Goal: Information Seeking & Learning: Learn about a topic

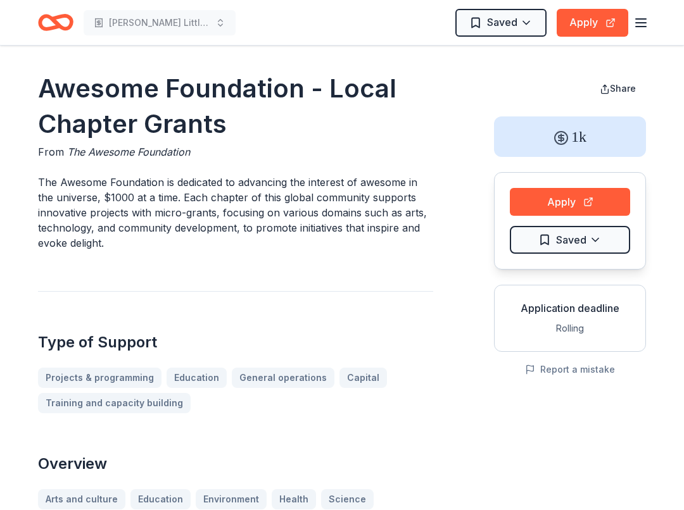
scroll to position [448, 0]
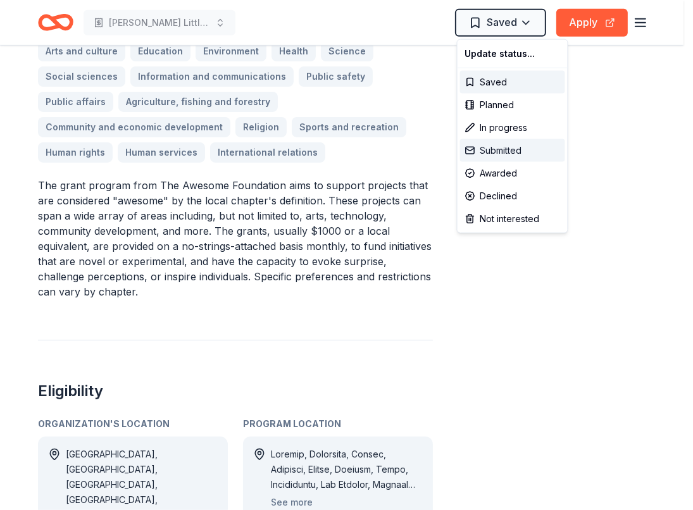
click at [516, 152] on div "Submitted" at bounding box center [512, 150] width 105 height 23
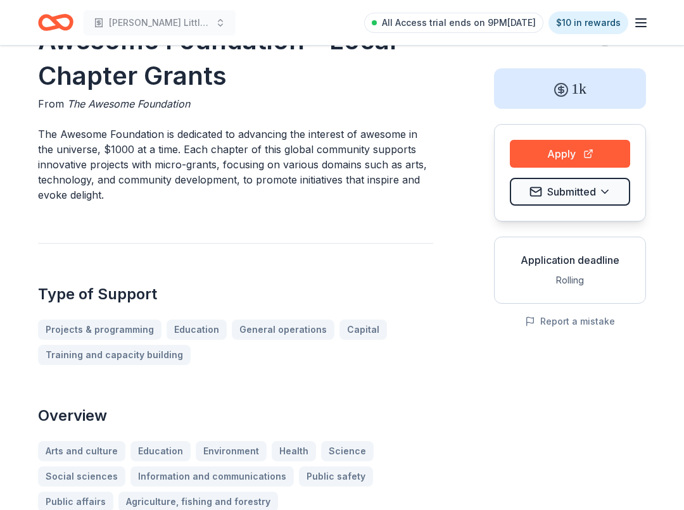
scroll to position [0, 0]
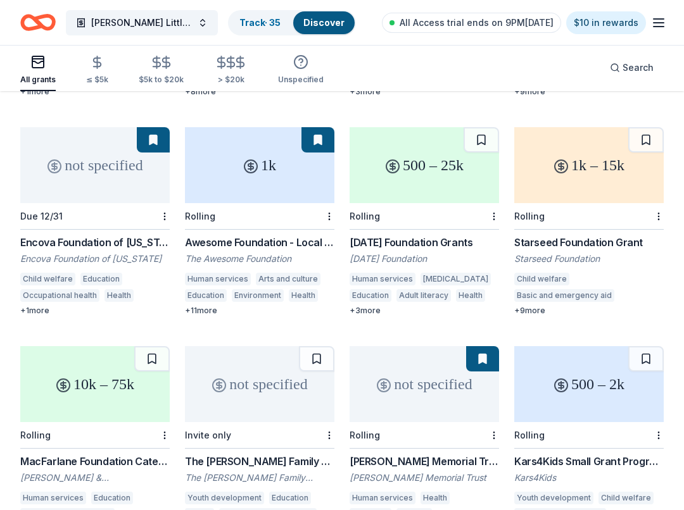
scroll to position [318, 0]
click at [590, 235] on div "Starseed Foundation Grant Starseed Foundation Child welfare Basic and emergency…" at bounding box center [588, 275] width 149 height 81
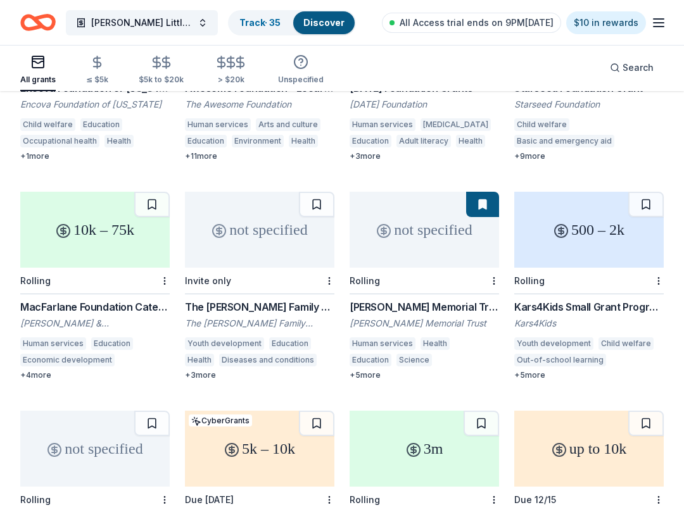
scroll to position [479, 0]
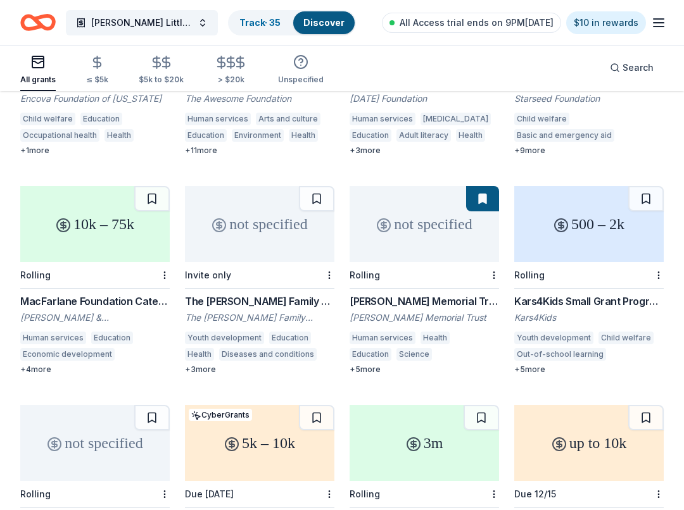
click at [102, 311] on div "Roger I. & Ruth B. MacFarlane Foundation" at bounding box center [94, 317] width 149 height 13
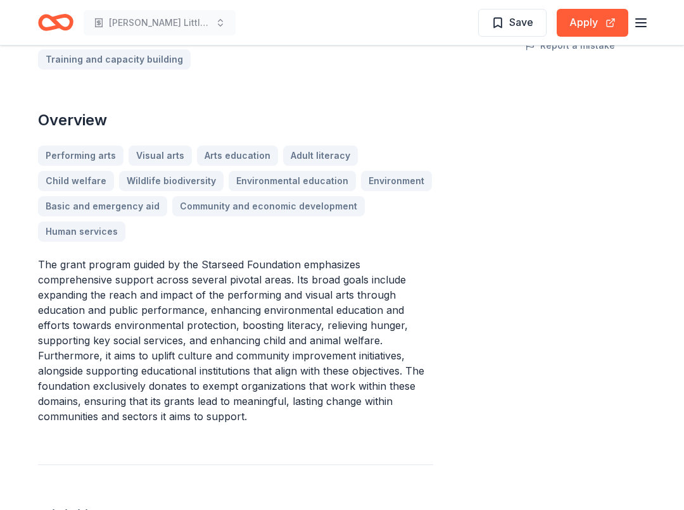
scroll to position [323, 0]
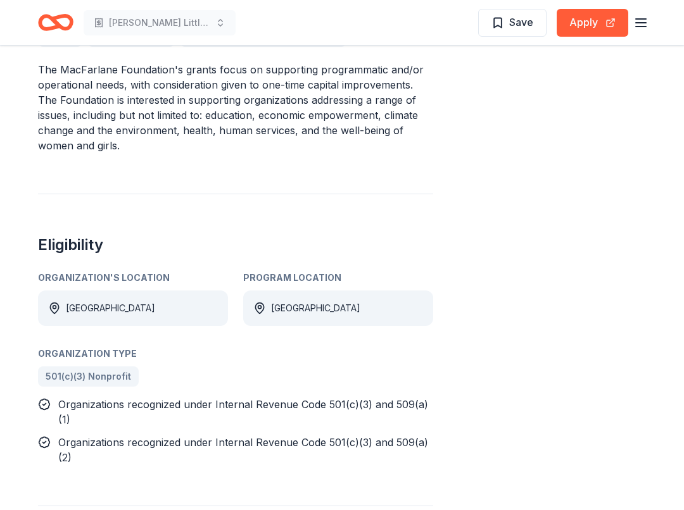
scroll to position [453, 0]
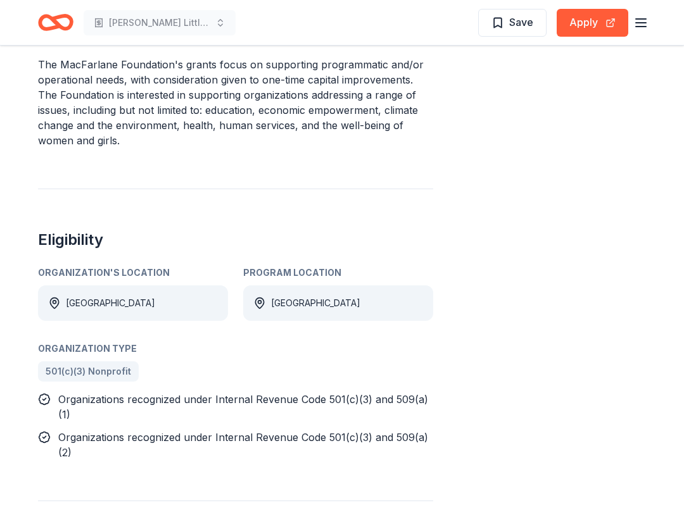
click at [521, 352] on div "Share 10k – 75k Apply Save Application deadline See submission details Report a…" at bounding box center [570, 128] width 152 height 1020
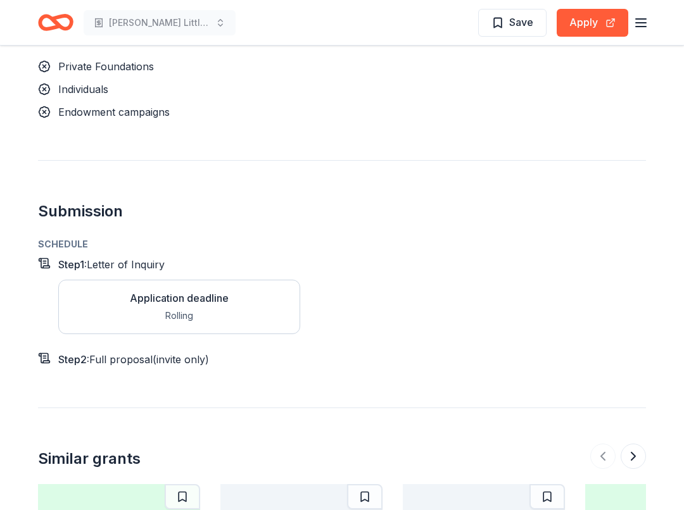
scroll to position [970, 0]
click at [233, 332] on div "Application deadline Rolling" at bounding box center [179, 307] width 242 height 54
click at [210, 317] on div "Rolling" at bounding box center [179, 316] width 99 height 15
click at [202, 309] on div "Rolling" at bounding box center [179, 316] width 99 height 15
click at [139, 295] on div "Application deadline" at bounding box center [179, 298] width 99 height 15
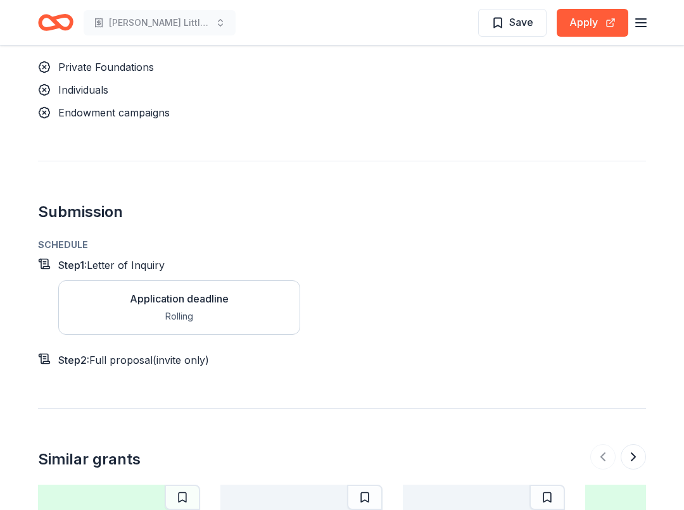
click at [122, 261] on span "Letter of Inquiry" at bounding box center [126, 265] width 78 height 13
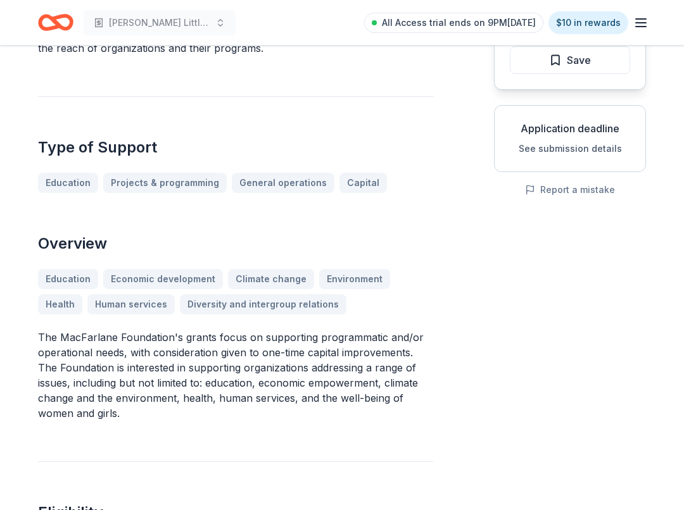
scroll to position [138, 0]
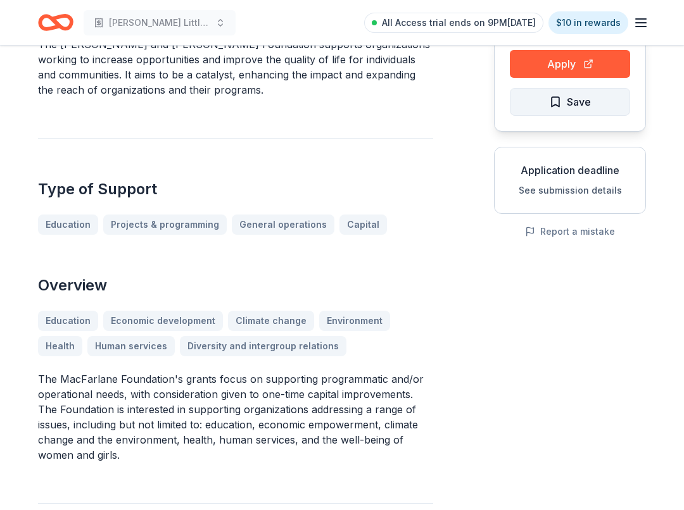
click at [567, 99] on span "Save" at bounding box center [579, 102] width 24 height 16
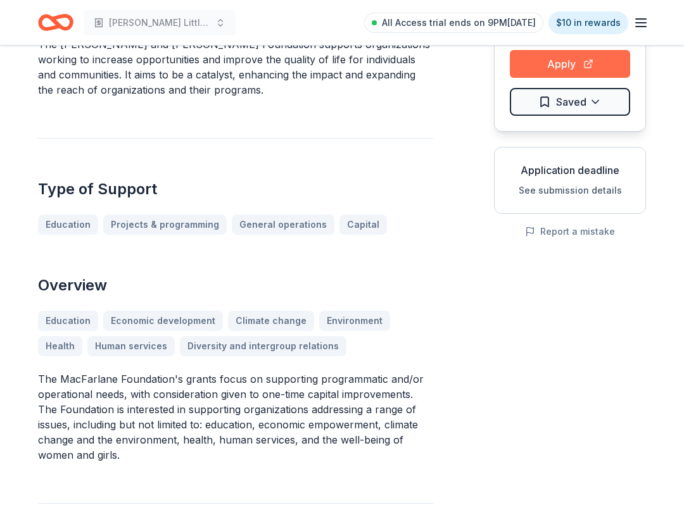
click at [560, 60] on button "Apply" at bounding box center [570, 64] width 120 height 28
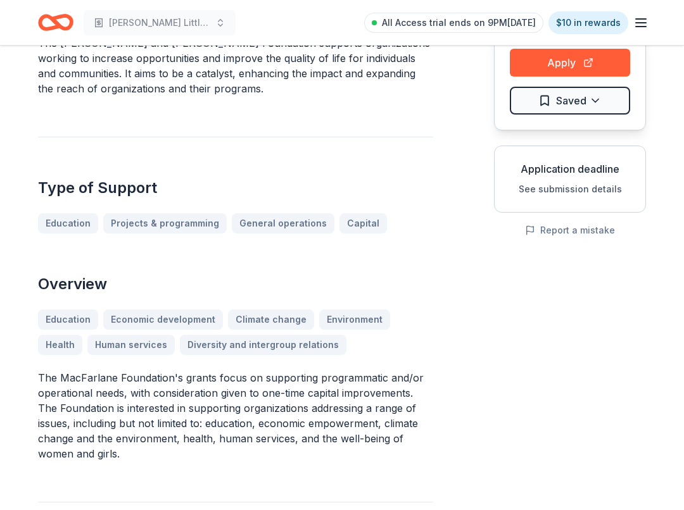
scroll to position [0, 0]
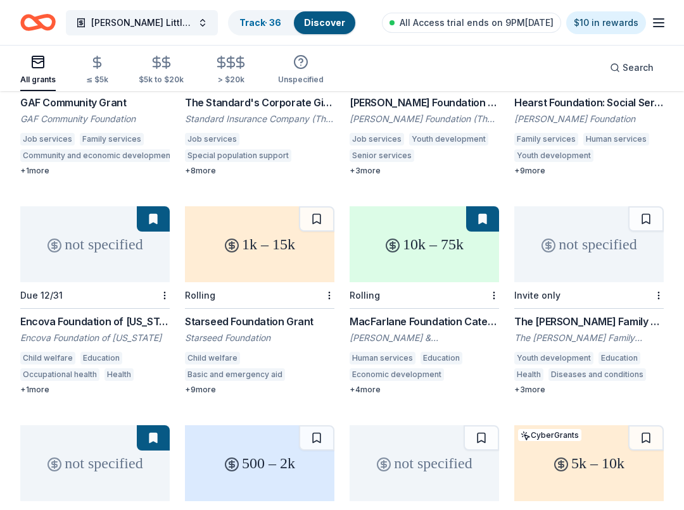
scroll to position [249, 0]
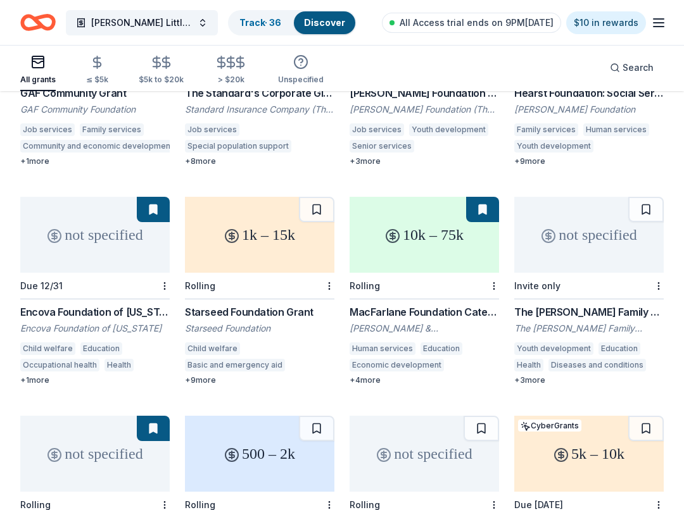
click at [598, 305] on div "The [PERSON_NAME] Family Foundation Grant" at bounding box center [588, 312] width 149 height 15
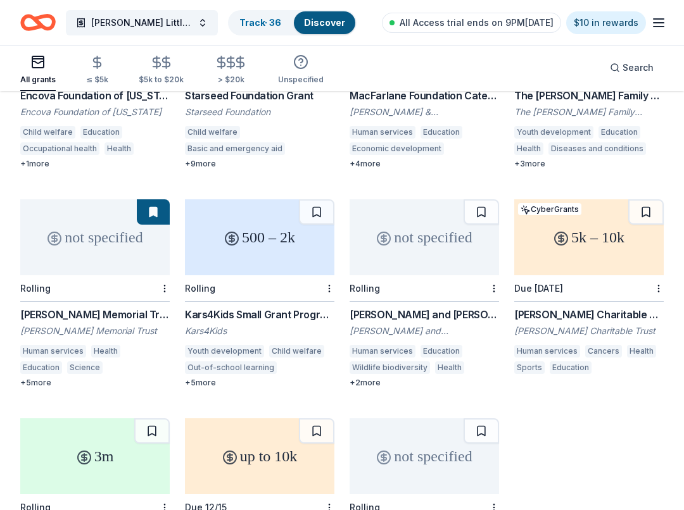
scroll to position [466, 0]
click at [93, 324] on div "[PERSON_NAME] Memorial Trust" at bounding box center [94, 330] width 149 height 13
click at [427, 306] on div "[PERSON_NAME] and [PERSON_NAME] Foundation Grant" at bounding box center [423, 313] width 149 height 15
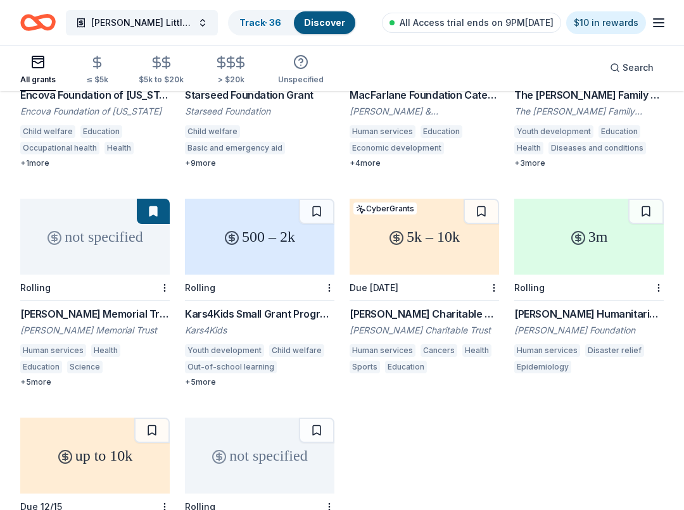
click at [410, 306] on div "[PERSON_NAME] Charitable Trust Grants" at bounding box center [423, 313] width 149 height 15
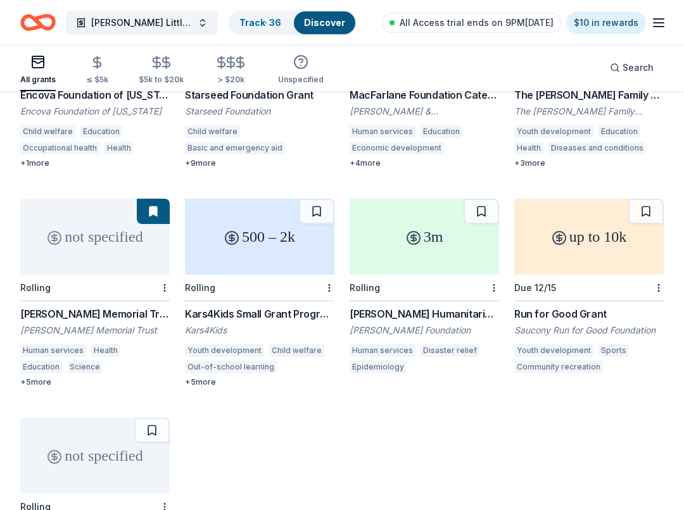
click at [453, 399] on div "not specified Rolling GAF Community Grant GAF Community Foundation Job services…" at bounding box center [341, 184] width 643 height 846
click at [449, 306] on div "Conrad N. Hilton Humanitarian Prize" at bounding box center [423, 313] width 149 height 15
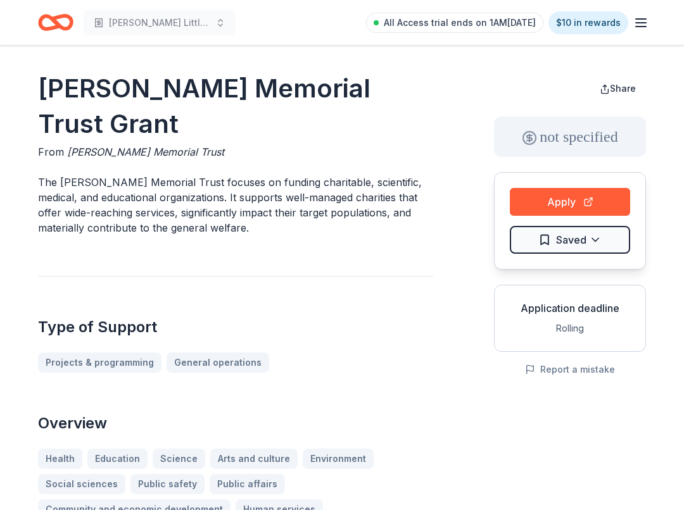
click at [166, 122] on h1 "Sidney Stern Memorial Trust Grant" at bounding box center [235, 106] width 395 height 71
click at [536, 210] on button "Apply" at bounding box center [570, 202] width 120 height 28
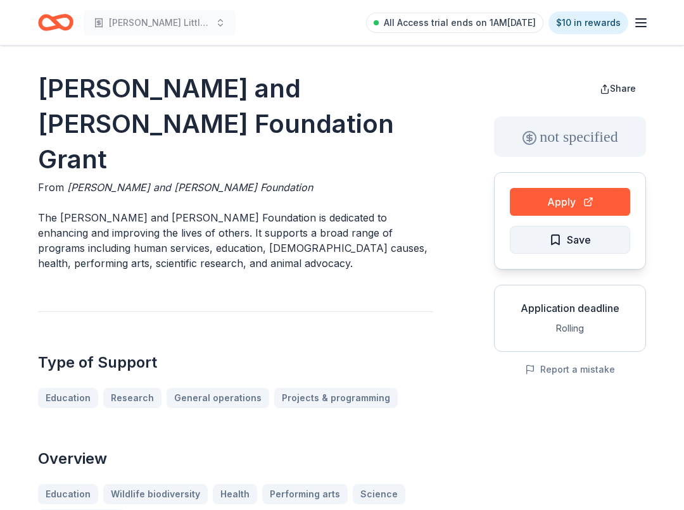
click at [560, 239] on span "Save" at bounding box center [570, 240] width 42 height 16
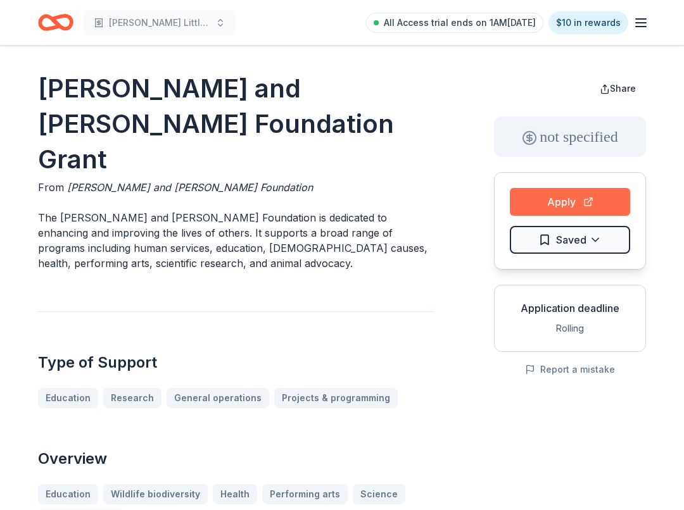
click at [565, 199] on button "Apply" at bounding box center [570, 202] width 120 height 28
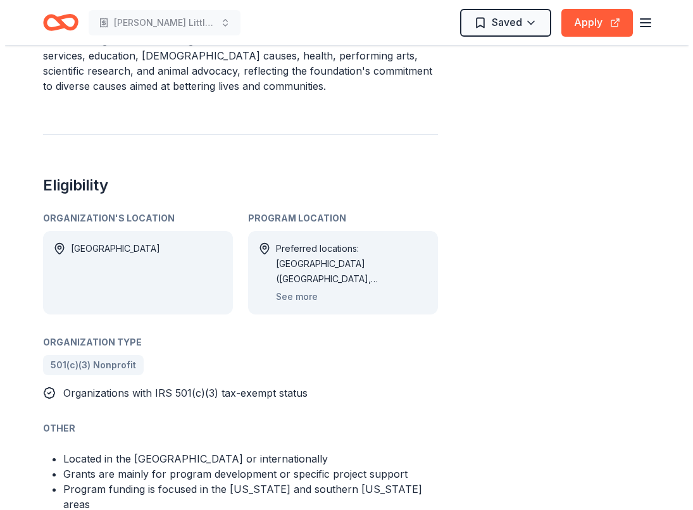
scroll to position [544, 0]
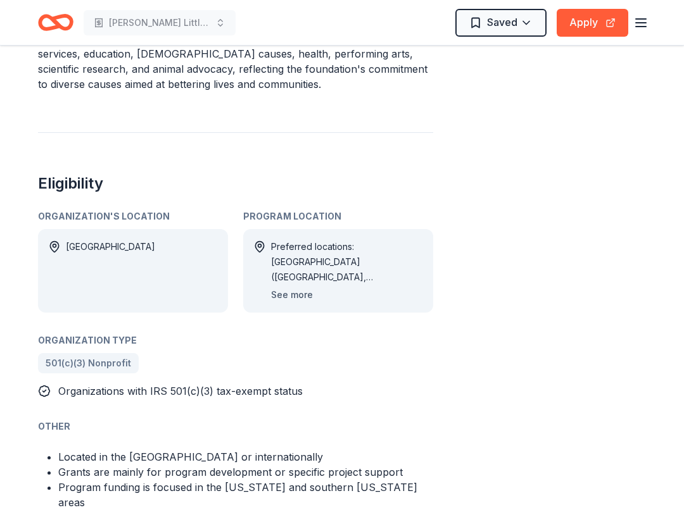
click at [277, 298] on button "See more" at bounding box center [292, 294] width 42 height 15
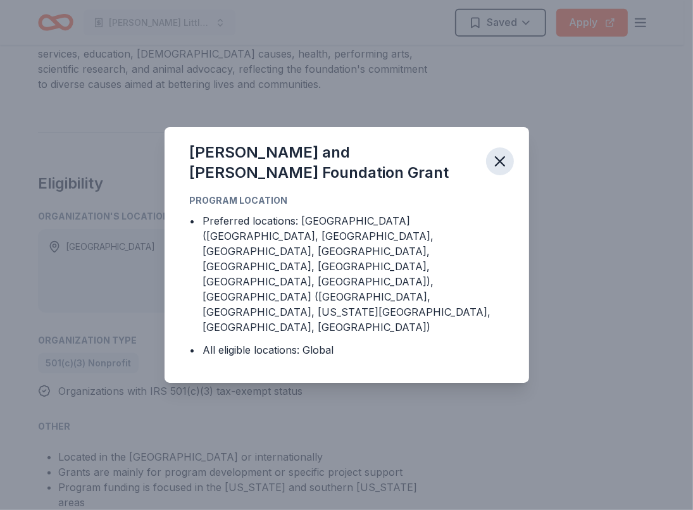
click at [498, 166] on icon "button" at bounding box center [500, 161] width 9 height 9
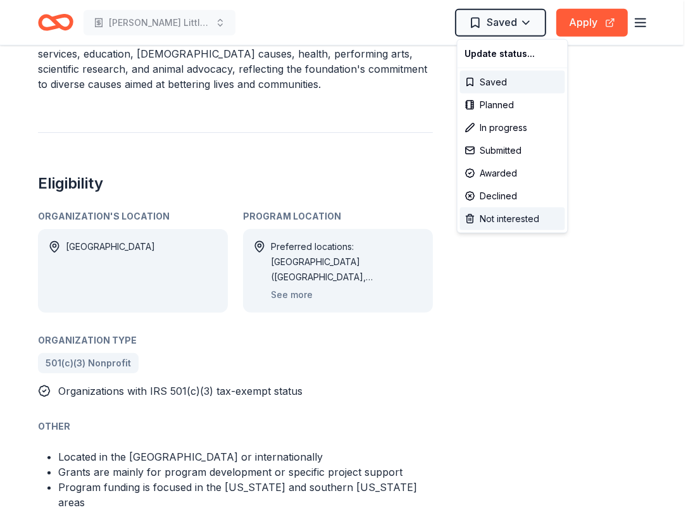
click at [496, 220] on div "Not interested" at bounding box center [512, 219] width 105 height 23
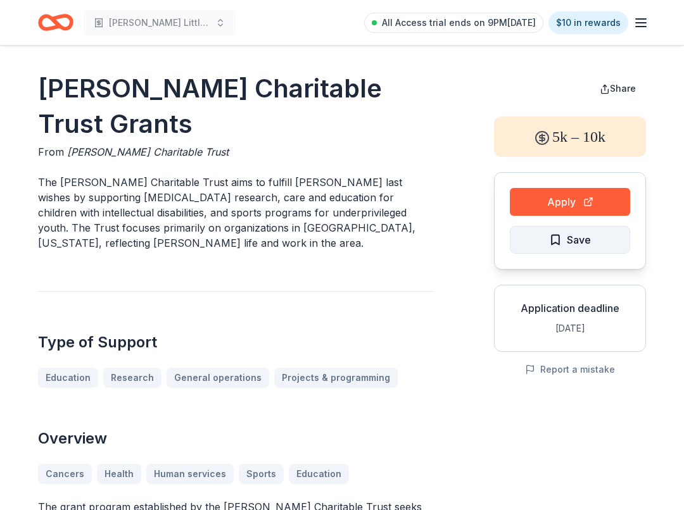
click at [597, 241] on button "Save" at bounding box center [570, 240] width 120 height 28
click at [600, 244] on html "[PERSON_NAME] Little Angels Program All Access trial ends on 9PM[DATE] $10 in r…" at bounding box center [342, 255] width 684 height 510
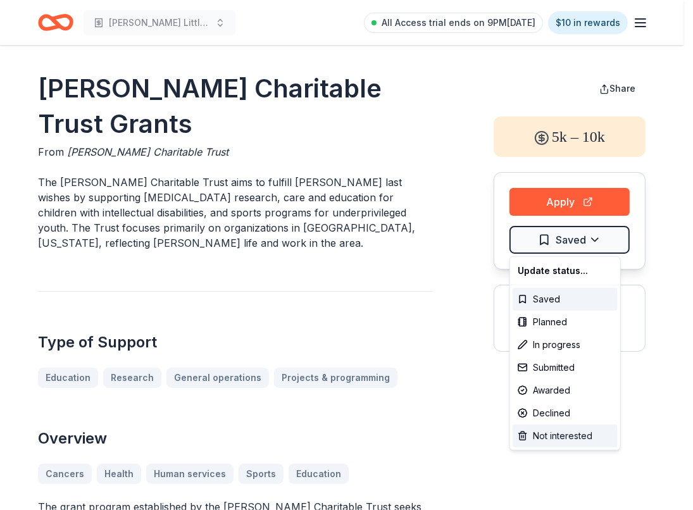
click at [586, 444] on div "Not interested" at bounding box center [565, 436] width 105 height 23
click at [463, 344] on html "[PERSON_NAME] Little Angels Program All Access trial ends on 9PM[DATE] $10 in r…" at bounding box center [346, 255] width 693 height 510
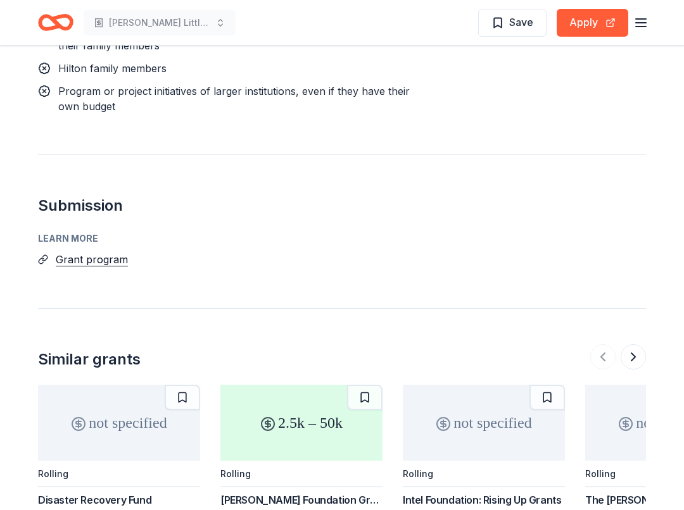
scroll to position [1254, 0]
click at [83, 251] on button "Grant program" at bounding box center [92, 259] width 72 height 16
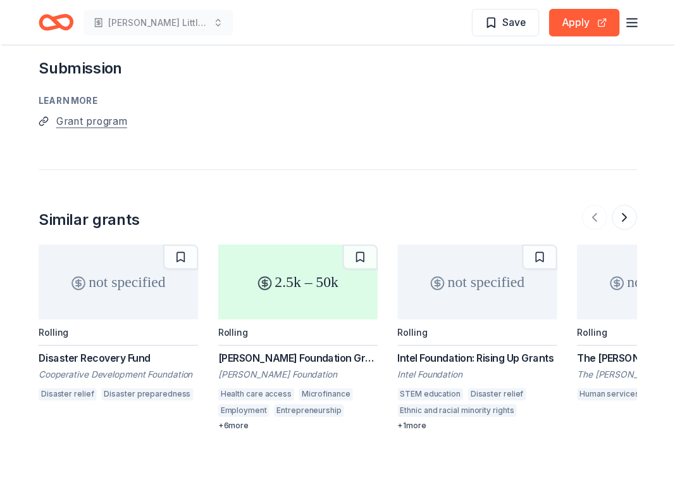
scroll to position [1473, 0]
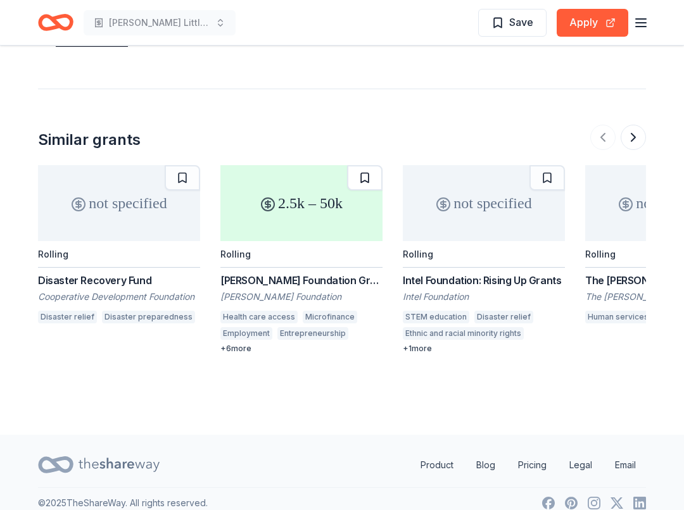
click at [371, 165] on button at bounding box center [364, 177] width 35 height 25
